Goal: Find specific page/section: Find specific page/section

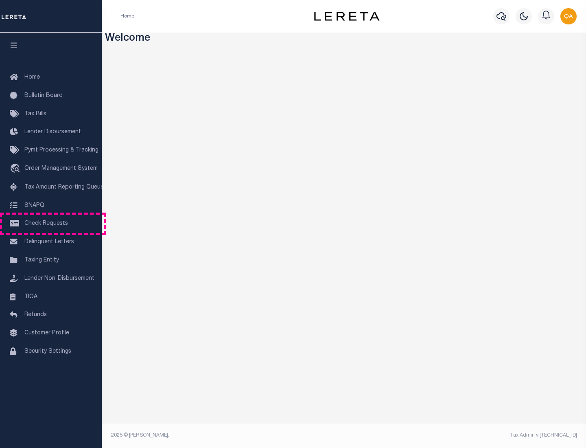
click at [51, 224] on span "Check Requests" at bounding box center [46, 224] width 44 height 6
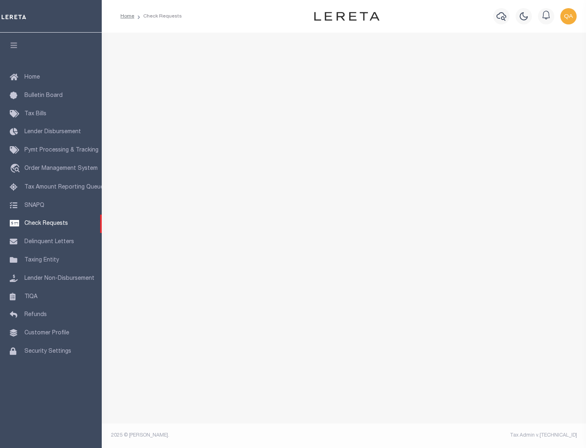
select select "50"
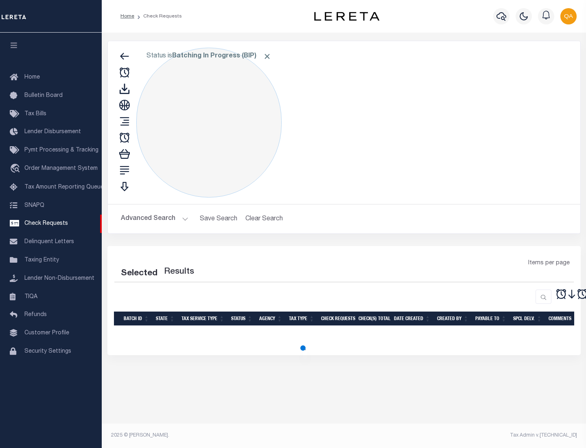
select select "50"
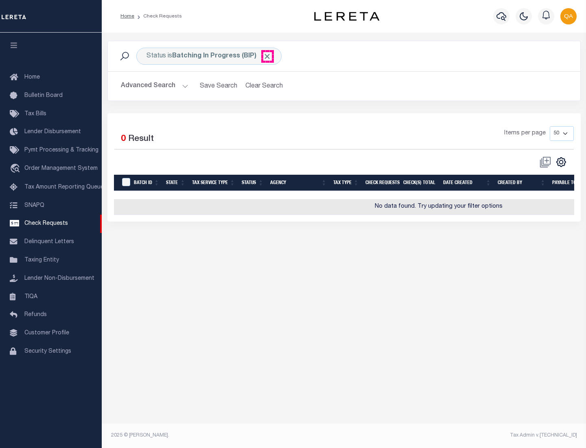
click at [267, 56] on span "Click to Remove" at bounding box center [267, 56] width 9 height 9
